Goal: Task Accomplishment & Management: Manage account settings

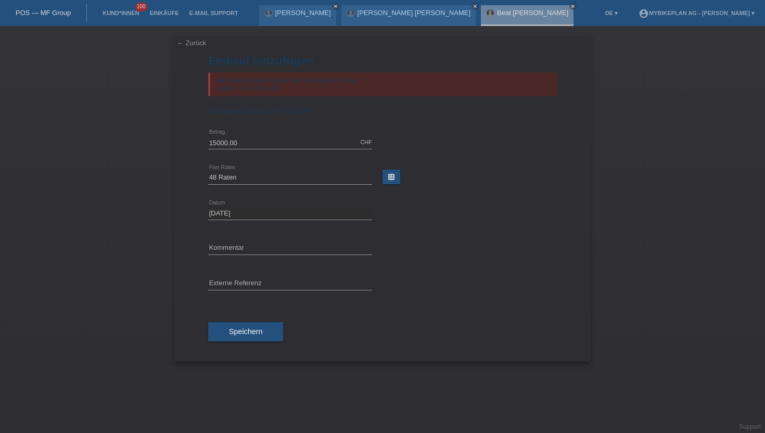
select select "488"
click at [48, 17] on div "POS — MF Group" at bounding box center [43, 12] width 87 height 17
click at [48, 13] on link "POS — MF Group" at bounding box center [43, 13] width 55 height 8
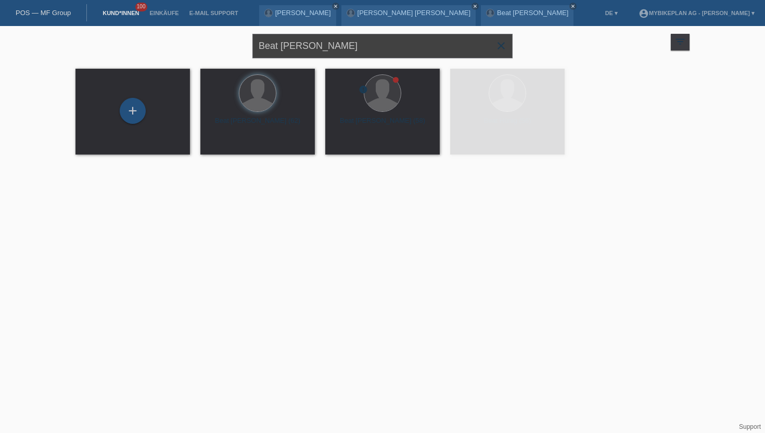
drag, startPoint x: 316, startPoint y: 47, endPoint x: 239, endPoint y: 46, distance: 77.5
click at [239, 46] on div "Beat Fasel close filter_list view_module Alle Kund*innen anzeigen star Markiert…" at bounding box center [382, 44] width 624 height 37
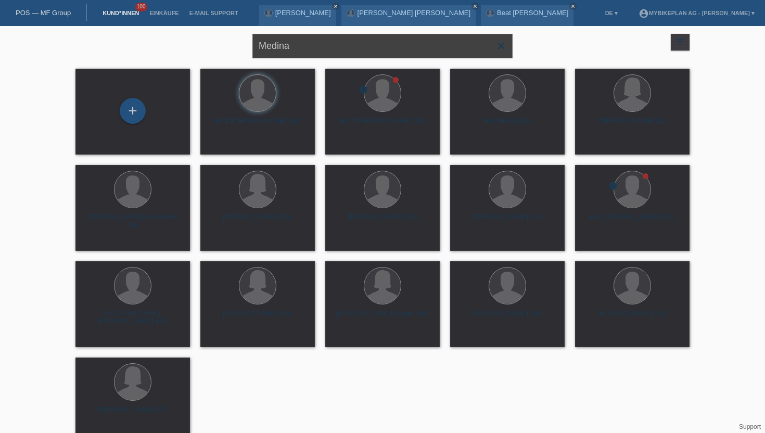
type input "Medina"
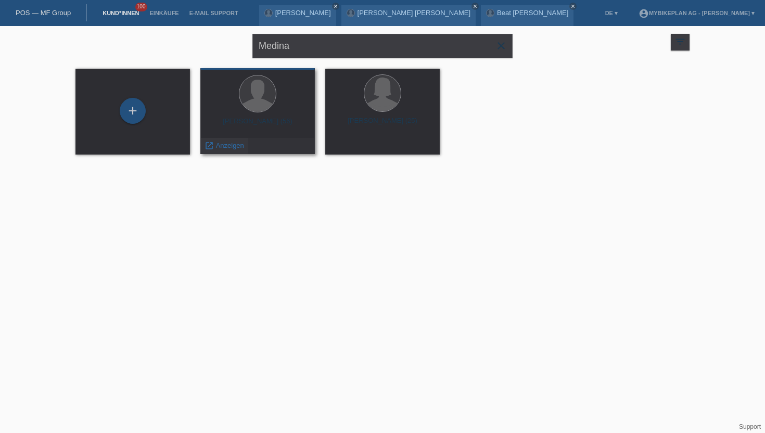
click at [224, 148] on span "Anzeigen" at bounding box center [230, 146] width 28 height 8
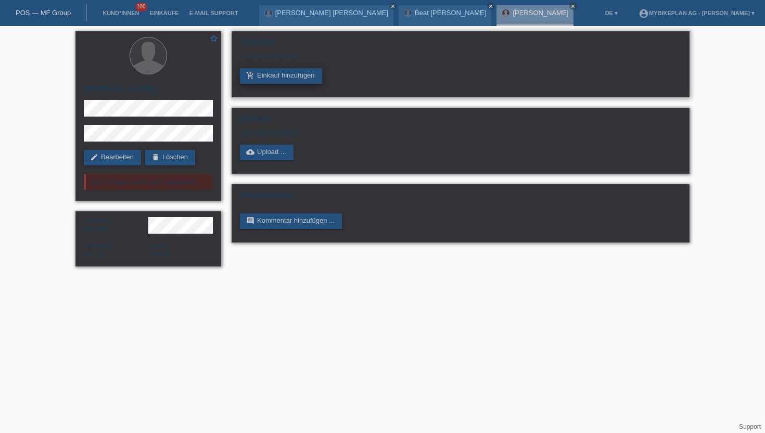
click at [275, 73] on link "add_shopping_cart Einkauf hinzufügen" at bounding box center [281, 76] width 82 height 16
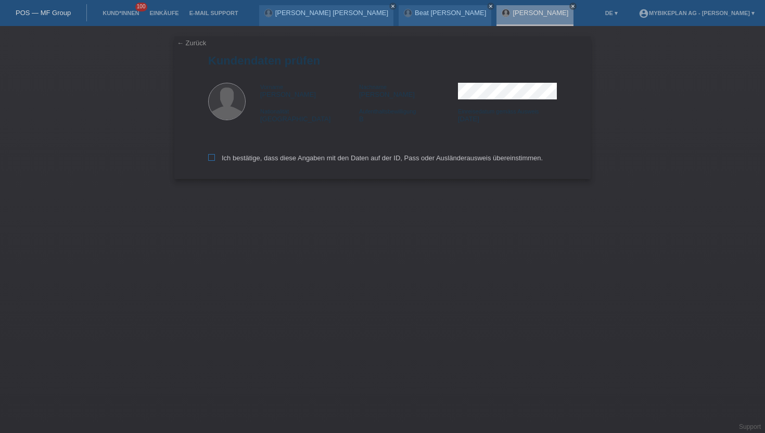
click at [212, 160] on icon at bounding box center [211, 157] width 7 height 7
click at [212, 160] on input "Ich bestätige, dass diese Angaben mit den Daten auf der ID, Pass oder Ausländer…" at bounding box center [211, 157] width 7 height 7
checkbox input "true"
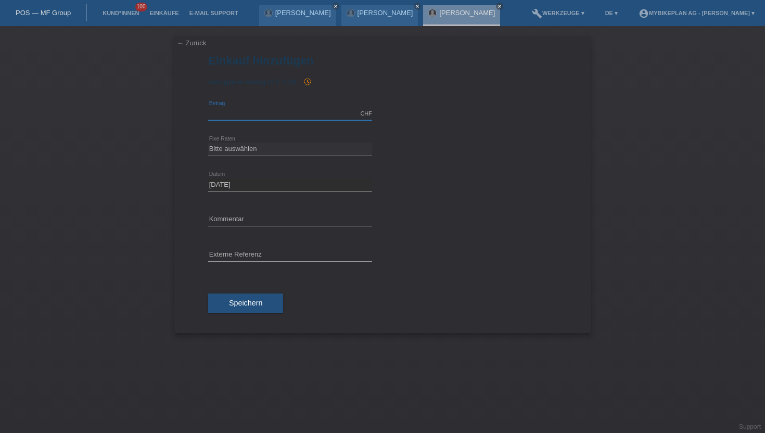
click at [301, 111] on input "text" at bounding box center [290, 113] width 164 height 13
type input "15000.00"
click at [241, 151] on select "Bitte auswählen 6 Raten 12 Raten 18 Raten 24 Raten 36 Raten 48 Raten" at bounding box center [290, 149] width 164 height 12
select select "488"
click at [208, 143] on select "Bitte auswählen 6 Raten 12 Raten 18 Raten 24 Raten 36 Raten 48 Raten" at bounding box center [290, 149] width 164 height 12
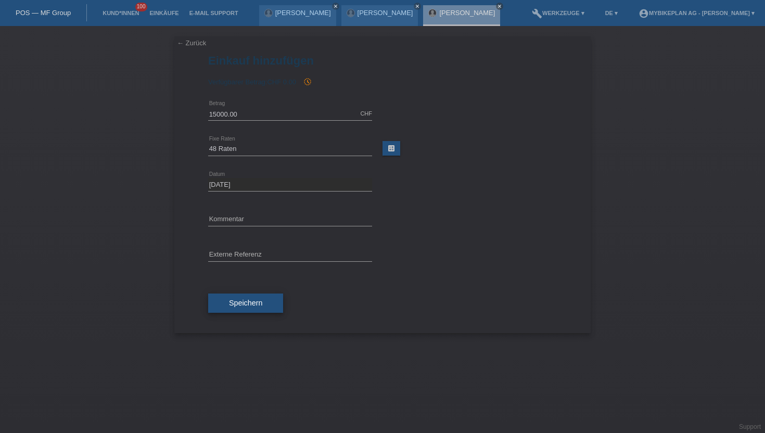
click at [224, 302] on button "Speichern" at bounding box center [245, 303] width 75 height 20
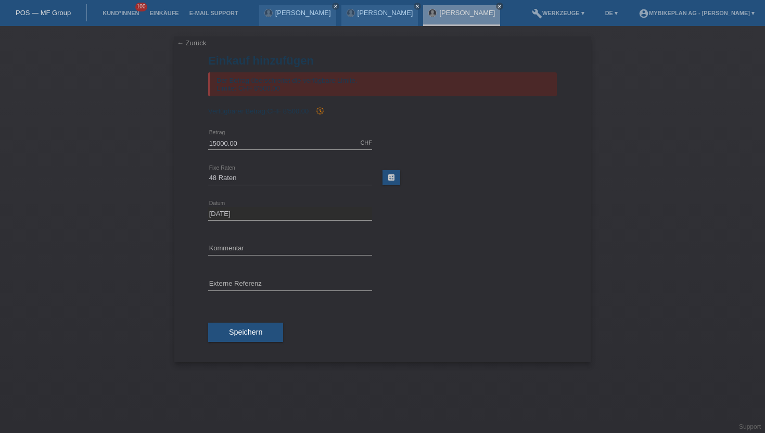
drag, startPoint x: 284, startPoint y: 92, endPoint x: 303, endPoint y: 99, distance: 20.3
click at [302, 99] on form "Einkauf hinzufügen Der Betrag überschreitet die verfügbare Limite. Limite: CHF …" at bounding box center [382, 208] width 349 height 308
drag, startPoint x: 285, startPoint y: 91, endPoint x: 253, endPoint y: 92, distance: 31.8
click at [253, 92] on div "Der Betrag überschreitet die verfügbare Limite. Limite: CHF 8'500.00" at bounding box center [382, 84] width 349 height 24
drag, startPoint x: 293, startPoint y: 112, endPoint x: 318, endPoint y: 112, distance: 25.0
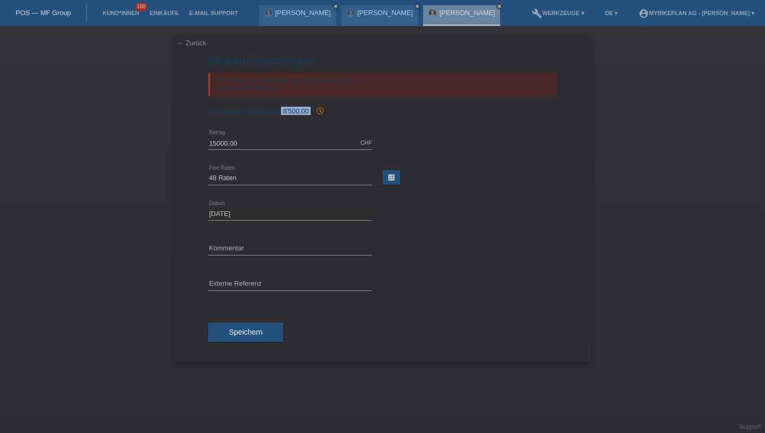
click at [318, 112] on div "Verfügbarer Betrag: CHF 8'500.00 history_toggle_off" at bounding box center [382, 111] width 349 height 8
click at [292, 115] on span "CHF 8'500.00" at bounding box center [288, 111] width 42 height 8
drag, startPoint x: 246, startPoint y: 139, endPoint x: 189, endPoint y: 137, distance: 56.8
click at [189, 137] on div "← Zurück Einkauf hinzufügen Der Betrag überschreitet die verfügbare Limite. Lim…" at bounding box center [382, 199] width 416 height 326
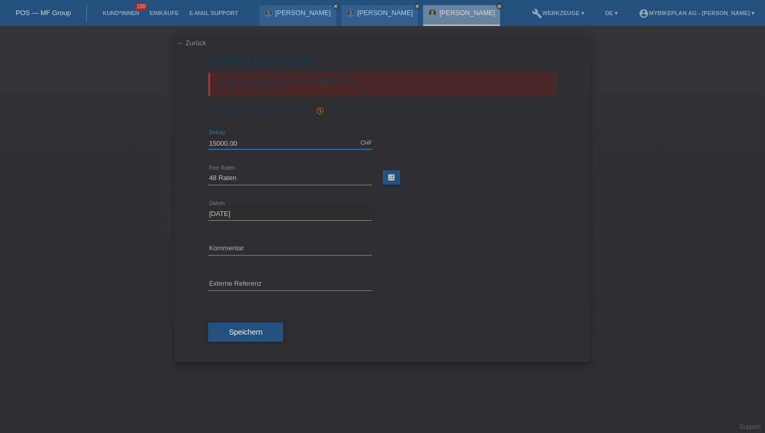
click at [220, 140] on input "15000.00" at bounding box center [290, 142] width 164 height 13
click at [240, 142] on input "15000.00" at bounding box center [290, 142] width 164 height 13
type input "1"
type input "3999.00"
click at [238, 179] on select "Bitte auswählen 6 Raten 12 Raten 18 Raten 24 Raten 36 Raten 48 Raten" at bounding box center [290, 178] width 164 height 12
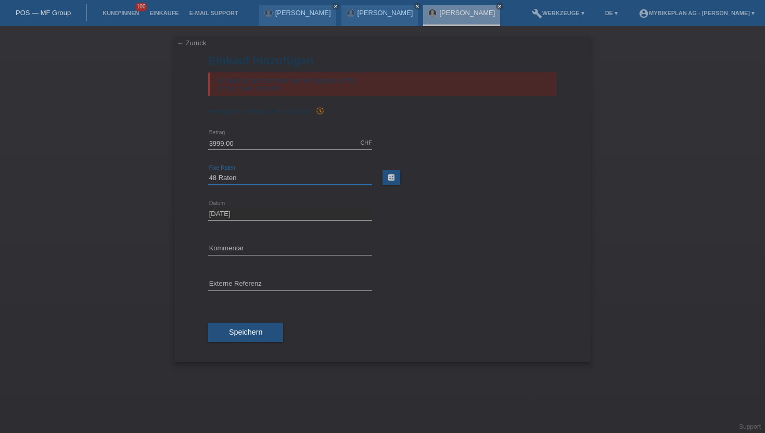
select select "487"
click at [208, 173] on select "Bitte auswählen 6 Raten 12 Raten 18 Raten 24 Raten 36 Raten 48 Raten" at bounding box center [290, 178] width 164 height 12
click at [231, 333] on span "Speichern" at bounding box center [245, 332] width 33 height 8
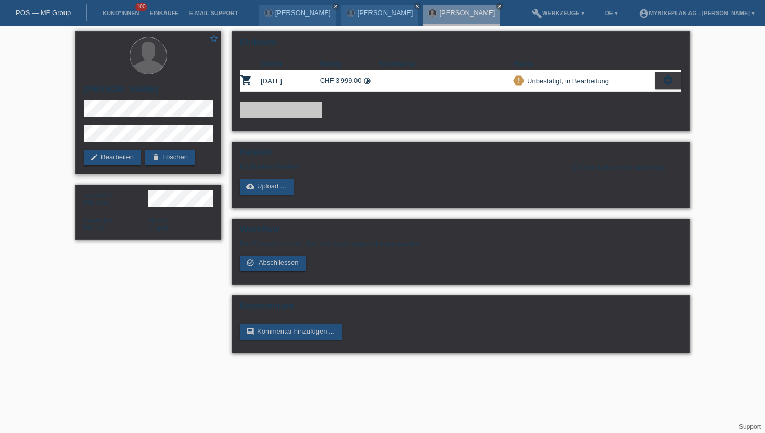
click at [83, 127] on div "star_border Gabriel Medina Reygadas edit Bearbeiten delete Löschen" at bounding box center [148, 102] width 146 height 143
click at [73, 103] on div "star_border Gabriel Medina Reygadas edit Bearbeiten delete Löschen Geschlecht M…" at bounding box center [148, 138] width 156 height 224
click at [74, 110] on div "star_border Gabriel Medina Reygadas edit Bearbeiten delete Löschen Geschlecht M…" at bounding box center [148, 138] width 156 height 224
click at [82, 135] on div "star_border Gabriel Medina Reygadas edit Bearbeiten delete Löschen" at bounding box center [148, 102] width 146 height 143
click at [670, 81] on icon "settings" at bounding box center [667, 79] width 11 height 11
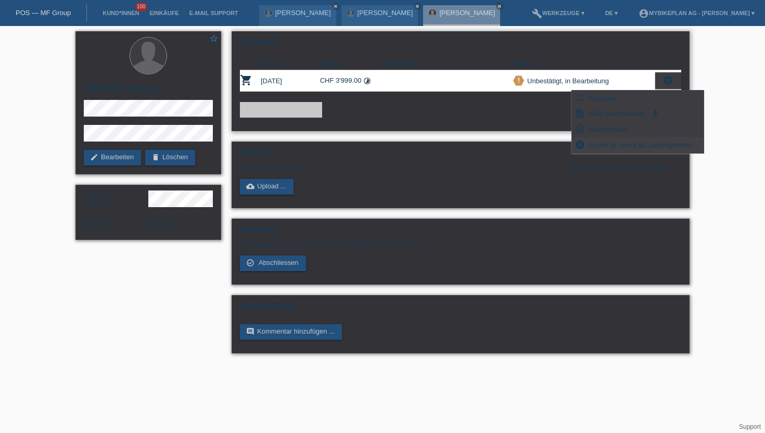
click at [600, 143] on span "Kunde ist vom Kauf zurückgetreten..." at bounding box center [644, 144] width 114 height 12
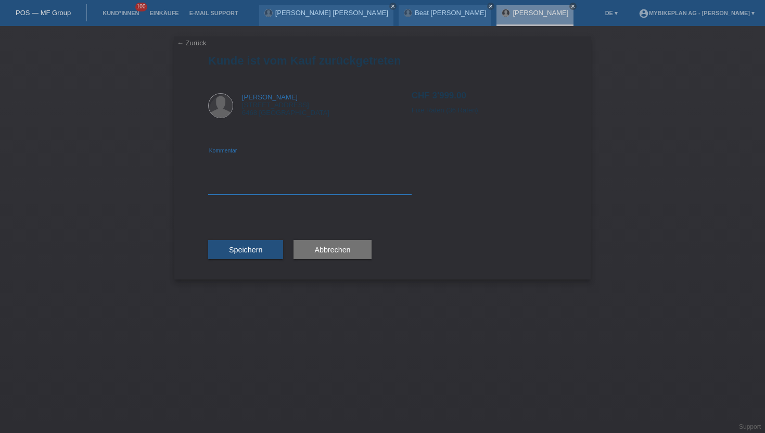
click at [287, 191] on textarea at bounding box center [309, 175] width 203 height 40
type textarea "wrong price"
click at [256, 258] on button "Speichern" at bounding box center [245, 250] width 75 height 20
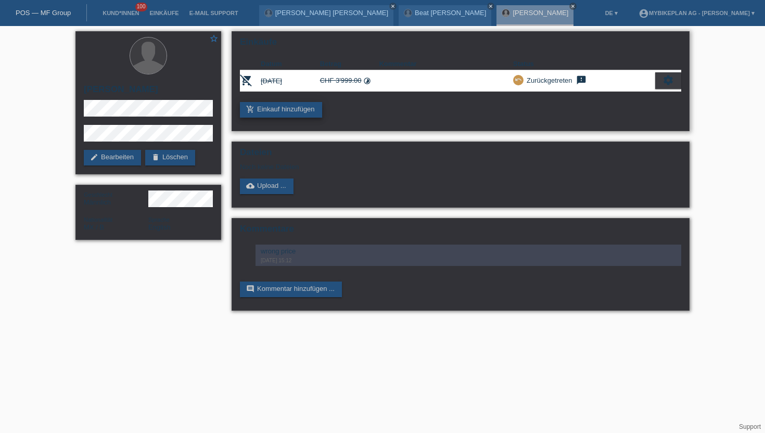
click at [265, 108] on link "add_shopping_cart Einkauf hinzufügen" at bounding box center [281, 110] width 82 height 16
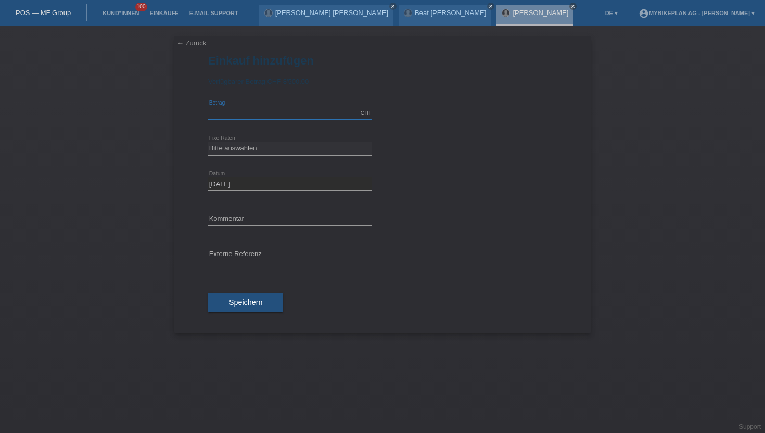
click at [283, 117] on input "text" at bounding box center [290, 113] width 164 height 13
type input "3888.08"
click at [276, 147] on select "Bitte auswählen 6 Raten 12 Raten 18 Raten 24 Raten 36 Raten 48 Raten" at bounding box center [290, 148] width 164 height 12
select select "487"
click at [208, 143] on select "Bitte auswählen 6 Raten 12 Raten 18 Raten 24 Raten 36 Raten 48 Raten" at bounding box center [290, 148] width 164 height 12
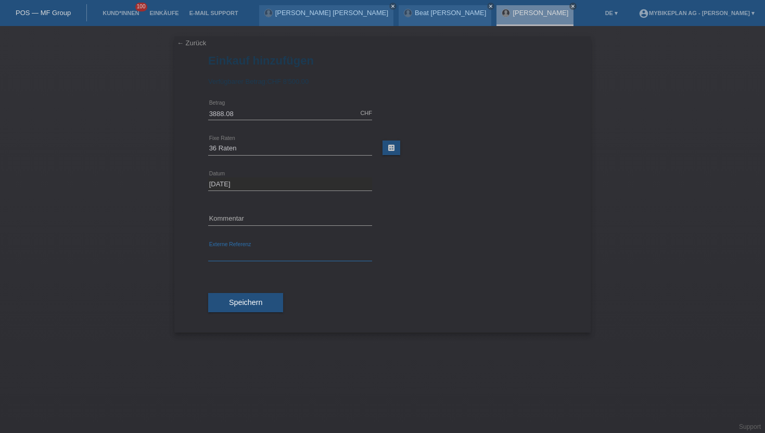
click at [227, 258] on input "text" at bounding box center [290, 254] width 164 height 13
paste input "43359339267"
type input "43359339267"
click at [241, 307] on button "Speichern" at bounding box center [245, 303] width 75 height 20
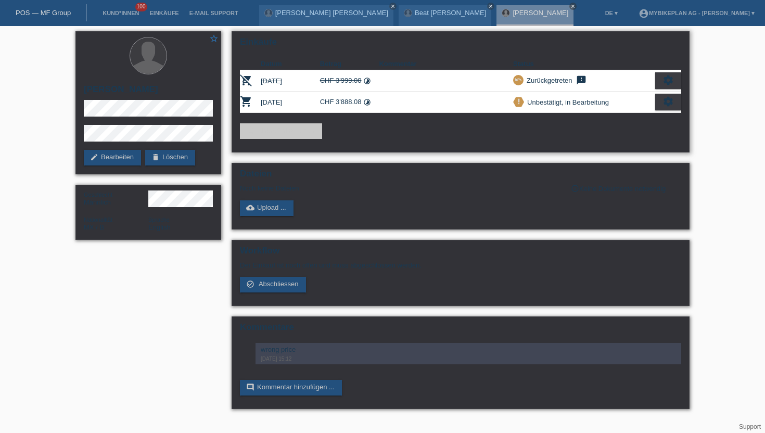
click at [670, 106] on icon "settings" at bounding box center [667, 101] width 11 height 11
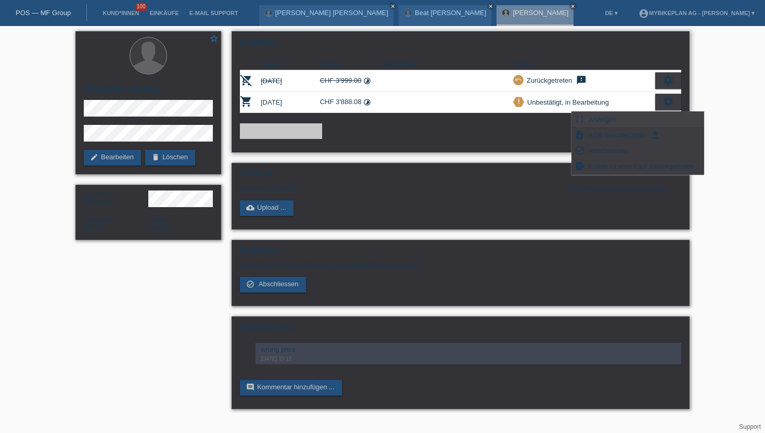
click at [606, 121] on span "Anzeigen" at bounding box center [602, 119] width 31 height 12
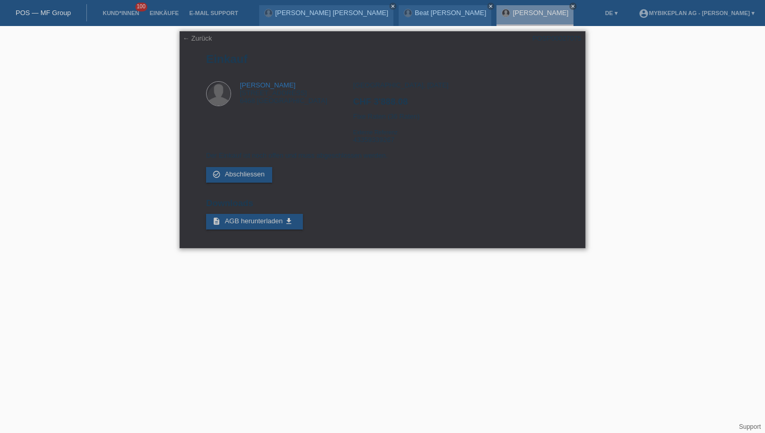
click at [550, 39] on div "POSP00027075" at bounding box center [556, 38] width 49 height 8
copy div "POSP00027075"
click at [553, 8] on nav "POS — MF Group Kund*innen 100 Einkäufe E-Mail Support [PERSON_NAME] [PERSON_NAM…" at bounding box center [382, 13] width 765 height 26
click at [329, 11] on link "[PERSON_NAME] [PERSON_NAME]" at bounding box center [331, 13] width 113 height 8
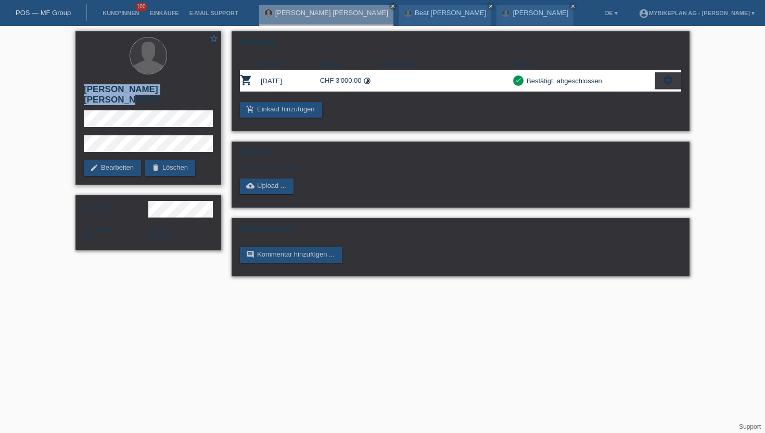
drag, startPoint x: 189, startPoint y: 92, endPoint x: 82, endPoint y: 91, distance: 107.2
click at [82, 91] on div "star_border [PERSON_NAME] [PERSON_NAME] edit Bearbeiten delete Löschen" at bounding box center [148, 108] width 146 height 154
copy h2 "[PERSON_NAME] [PERSON_NAME]"
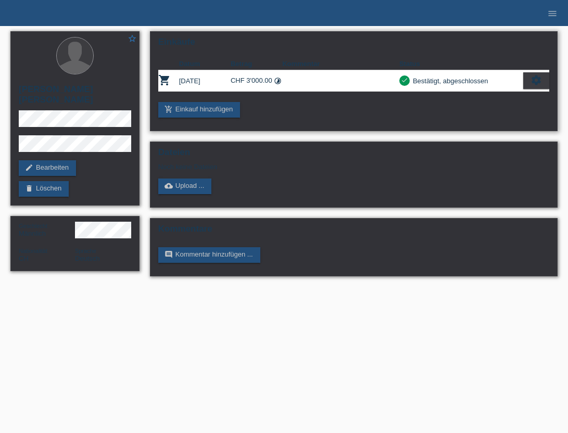
click at [541, 84] on icon "settings" at bounding box center [535, 79] width 11 height 11
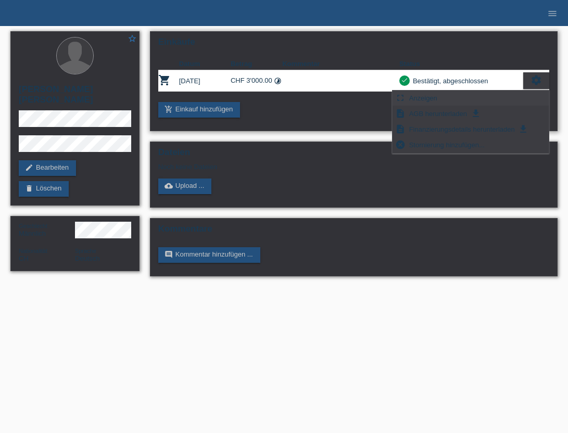
click at [456, 101] on div "fullscreen Anzeigen" at bounding box center [470, 99] width 156 height 16
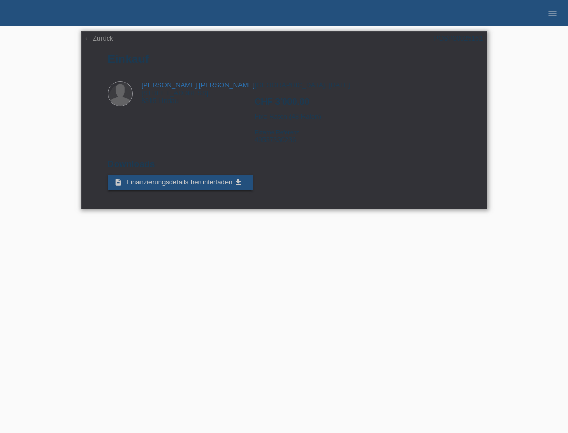
click at [460, 37] on div "POSP00025161" at bounding box center [458, 38] width 49 height 8
copy div "POSP00025161"
